Goal: Find specific page/section: Find specific page/section

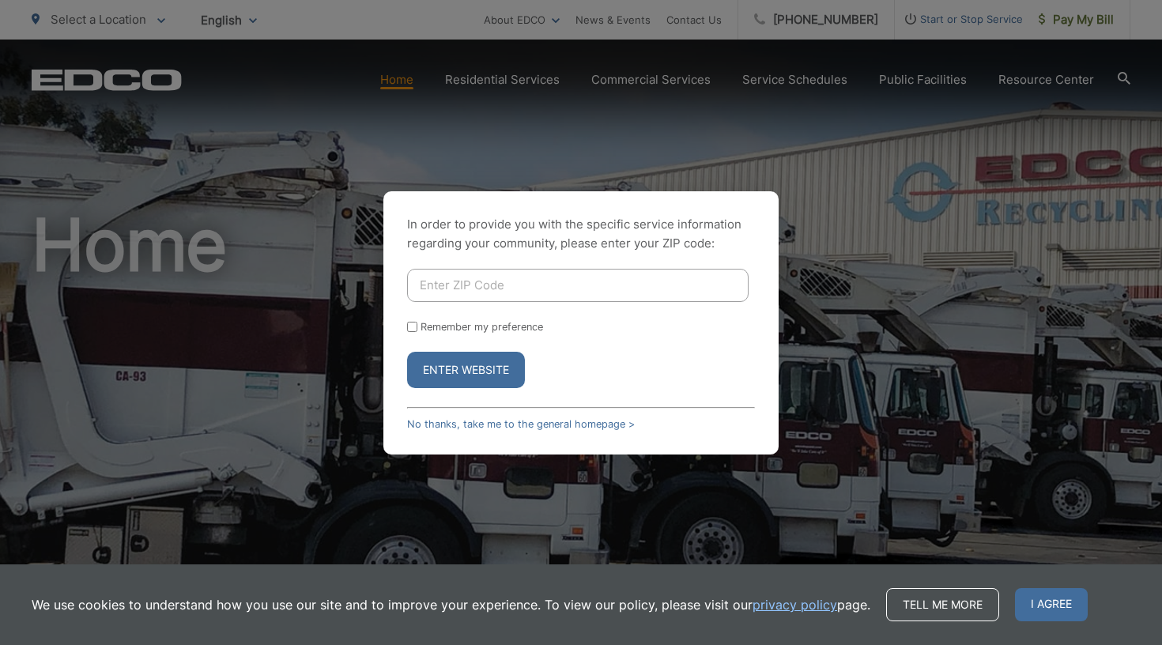
click at [451, 288] on input "Enter ZIP Code" at bounding box center [577, 285] width 341 height 33
type input "92024"
click at [424, 340] on form "92024 Remember my preference Enter Website" at bounding box center [581, 328] width 348 height 119
click at [411, 328] on input "Remember my preference" at bounding box center [412, 327] width 10 height 10
checkbox input "true"
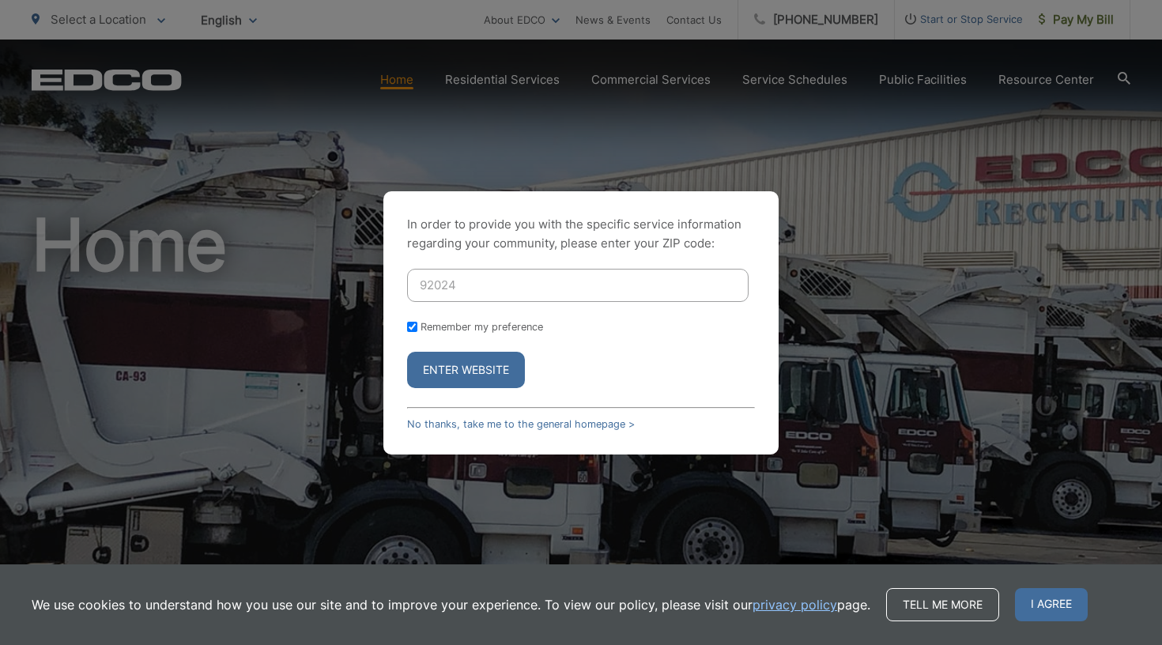
click at [467, 374] on button "Enter Website" at bounding box center [466, 370] width 118 height 36
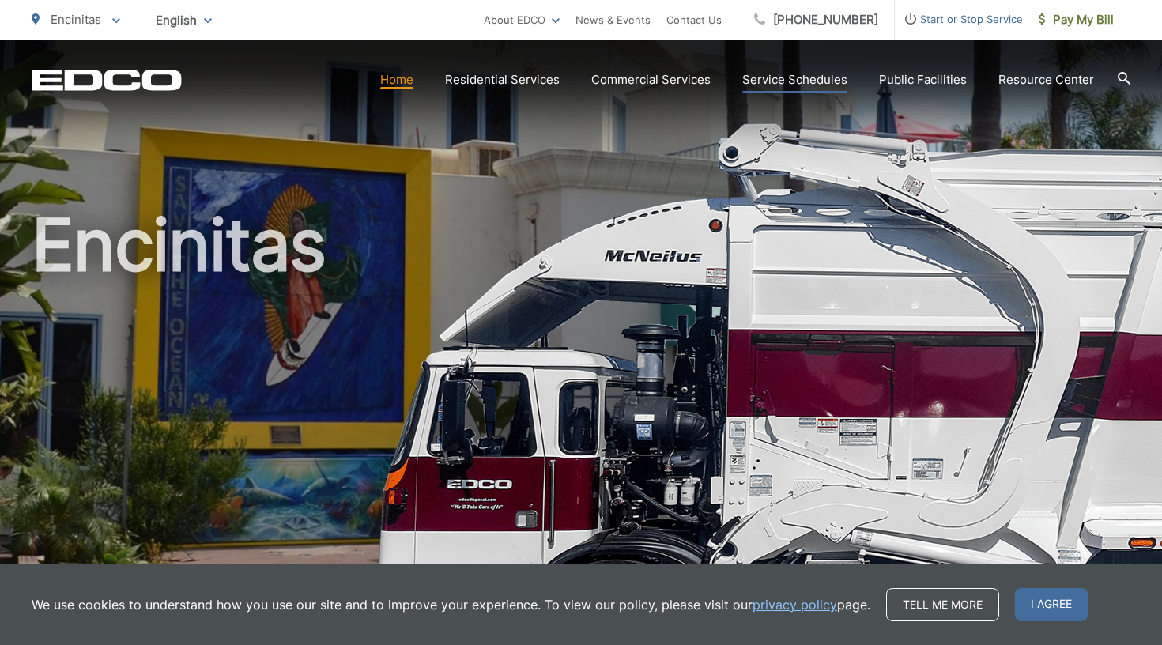
click at [802, 78] on link "Service Schedules" at bounding box center [794, 79] width 105 height 19
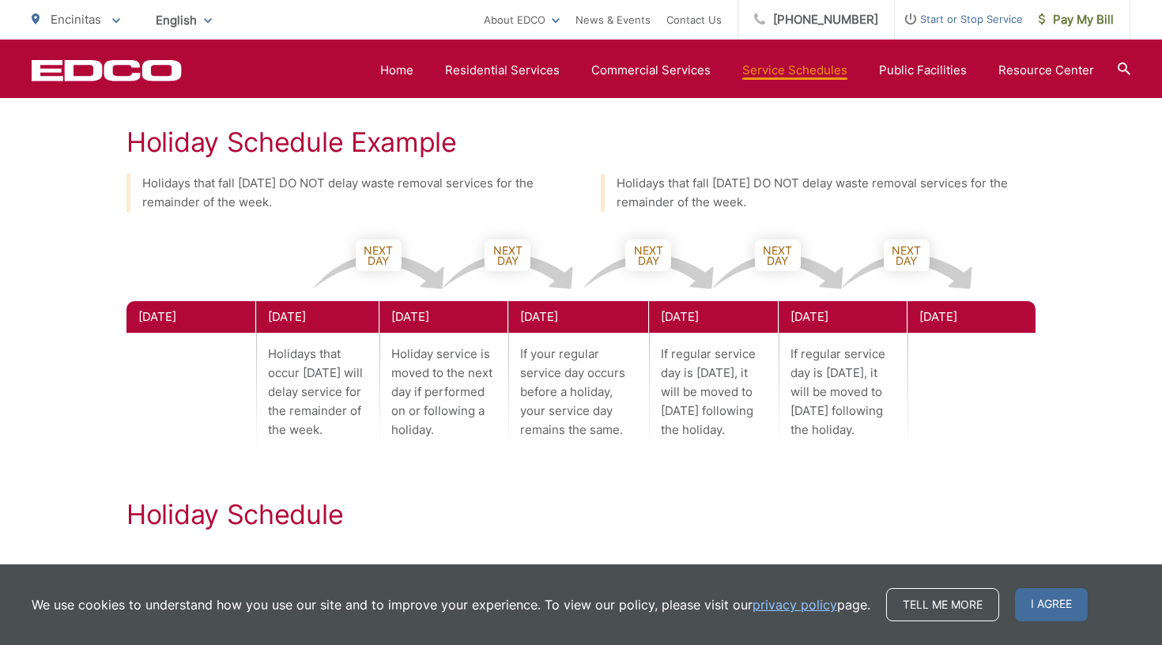
scroll to position [843, 0]
